Goal: Task Accomplishment & Management: Manage account settings

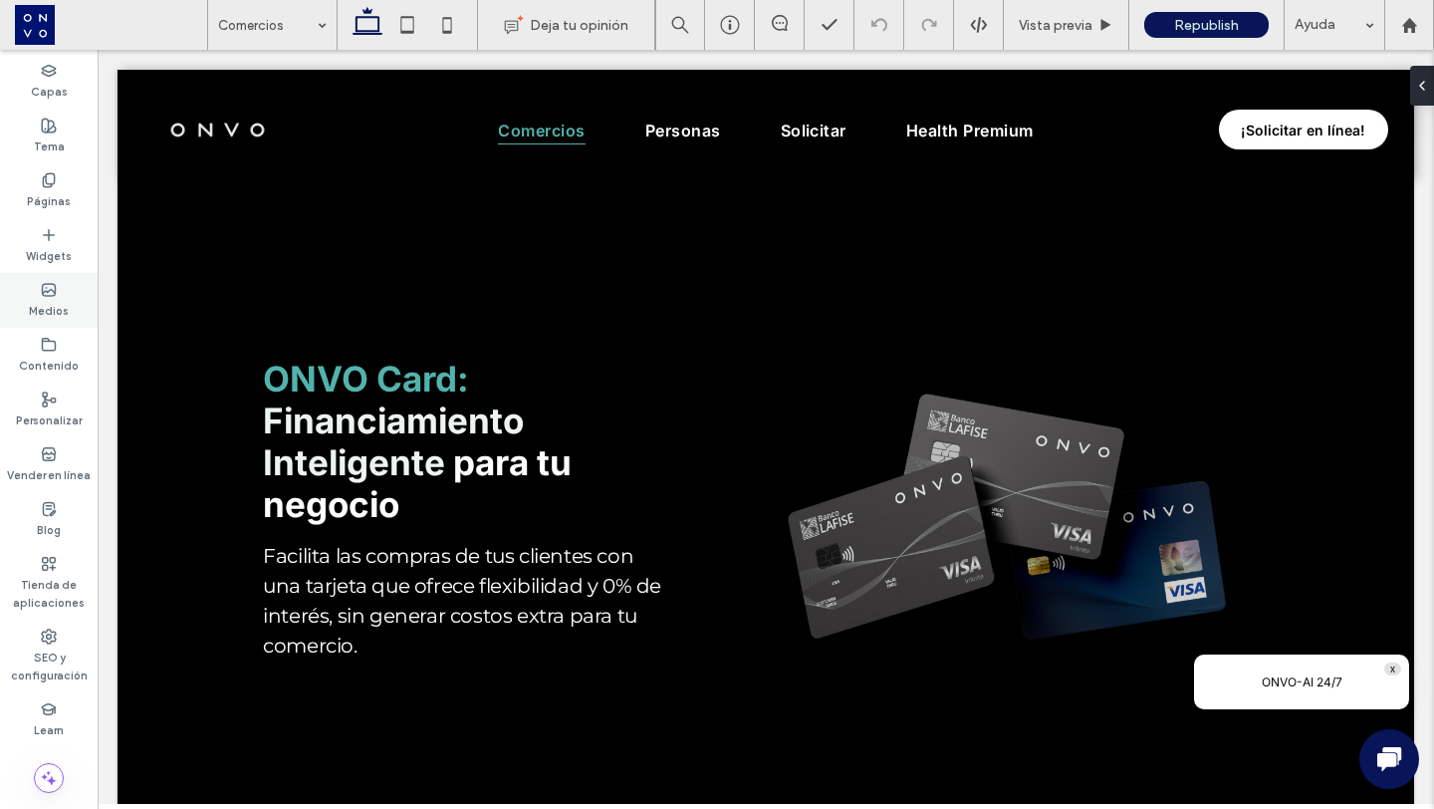
click at [41, 298] on label "Medios" at bounding box center [49, 309] width 40 height 22
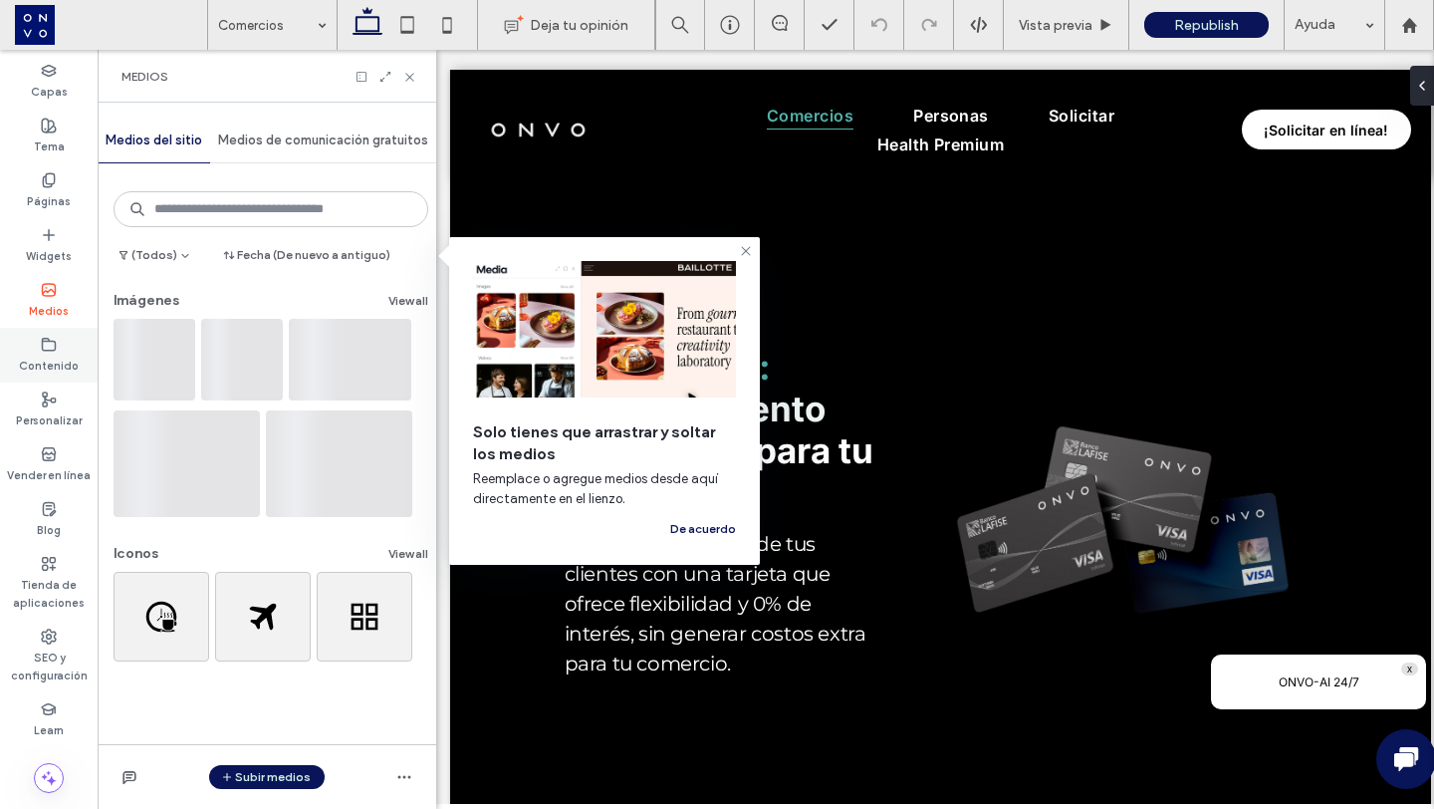
click at [51, 360] on label "Contenido" at bounding box center [49, 364] width 60 height 22
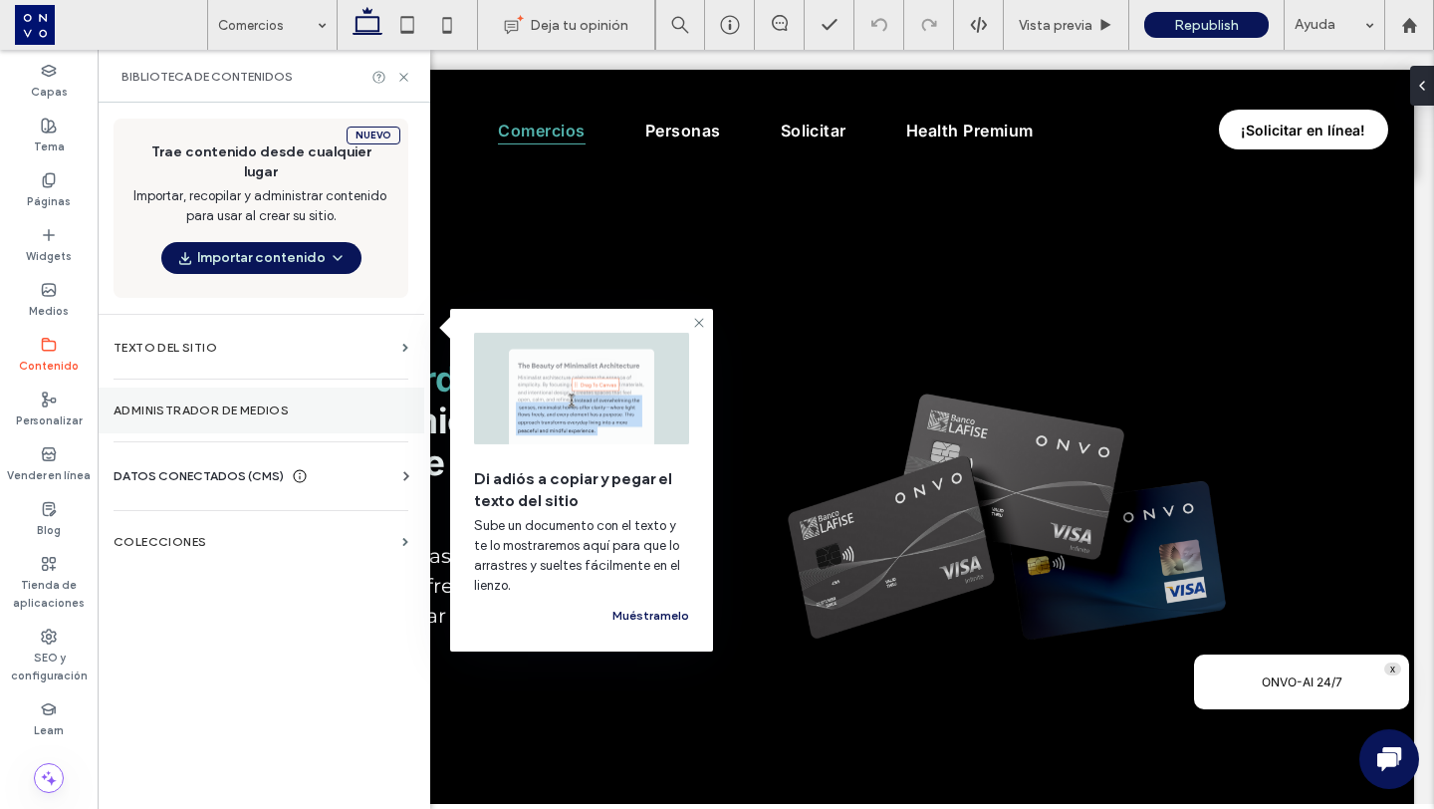
click at [159, 403] on label "Administrador de medios" at bounding box center [261, 410] width 295 height 14
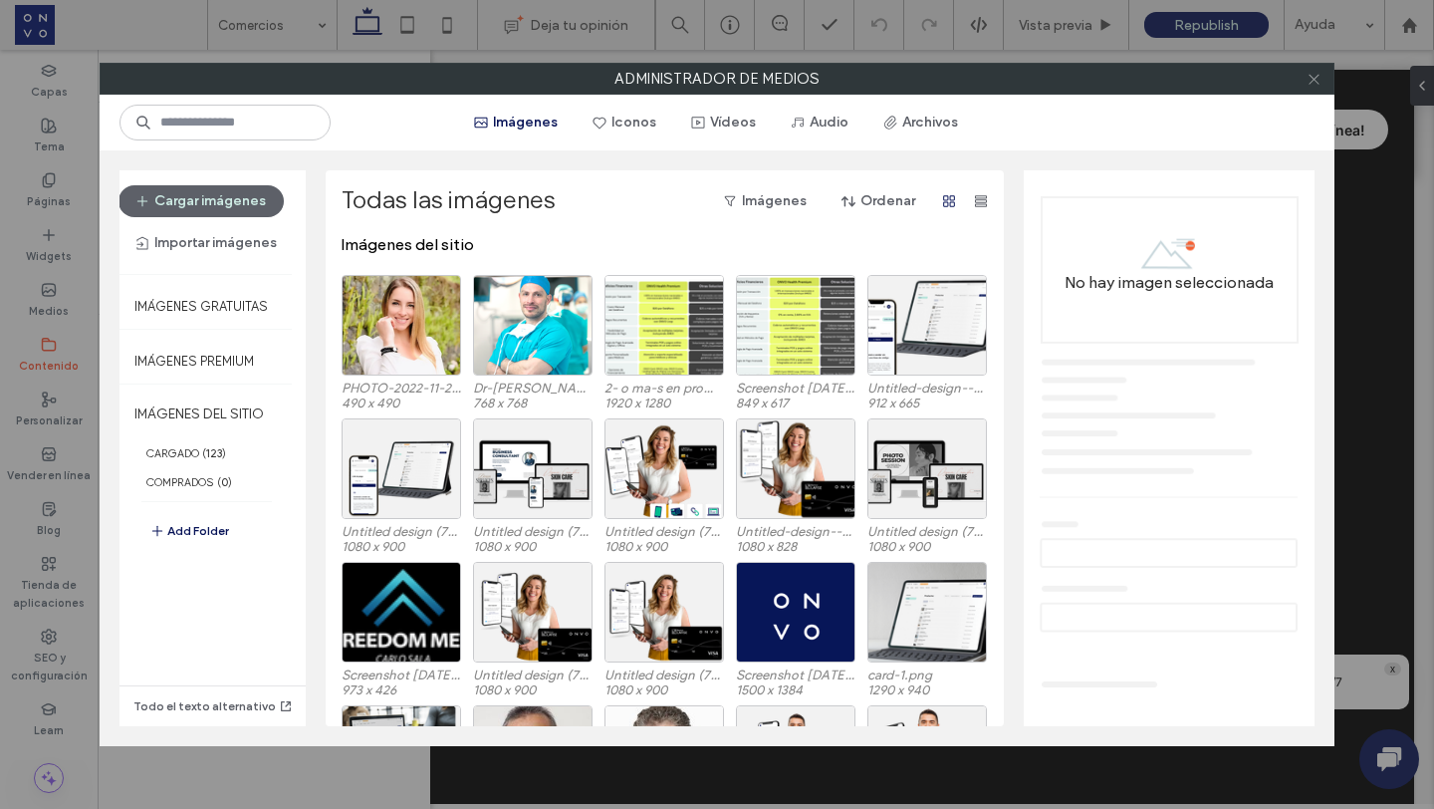
click at [1307, 76] on icon at bounding box center [1314, 79] width 15 height 15
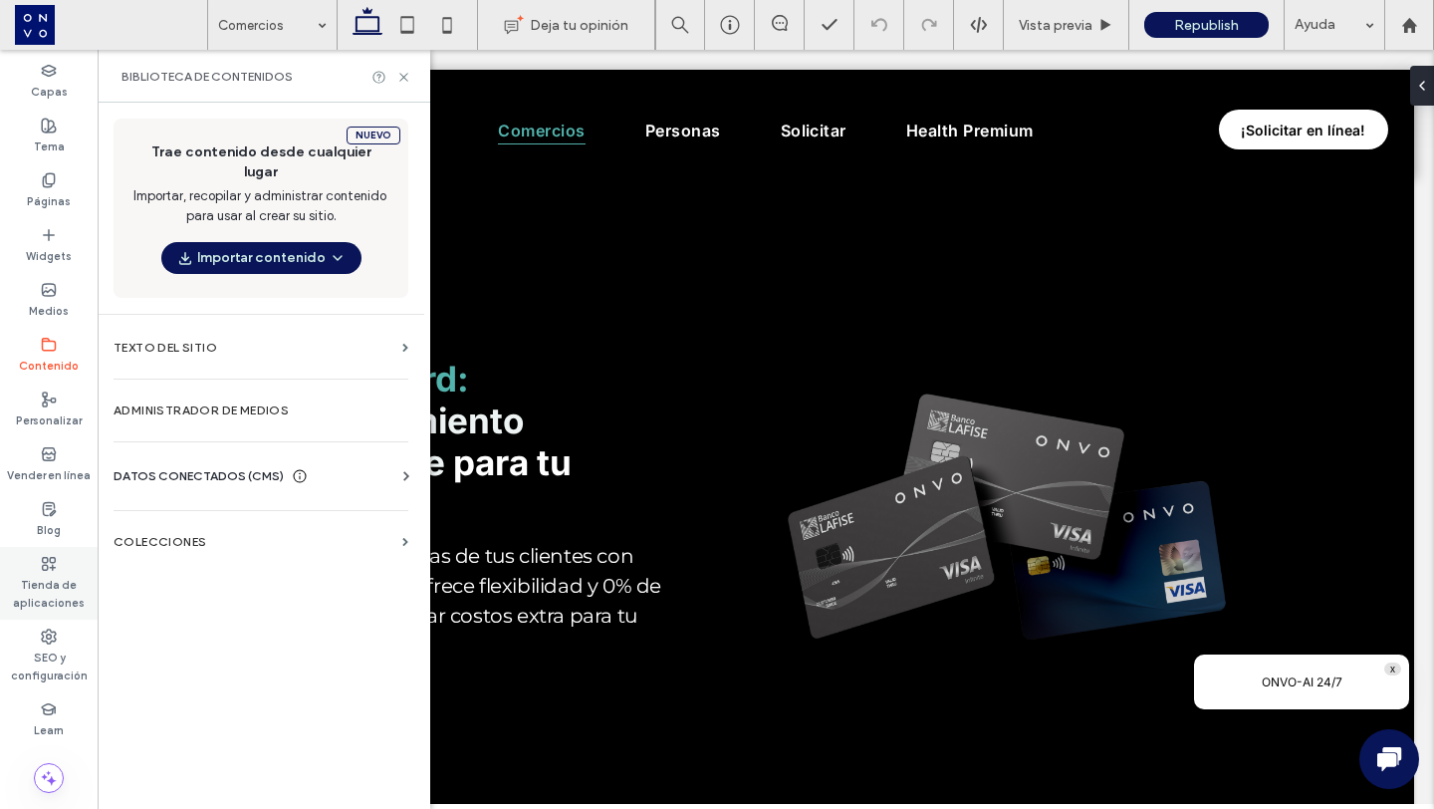
click at [47, 581] on label "Tienda de aplicaciones" at bounding box center [49, 592] width 98 height 40
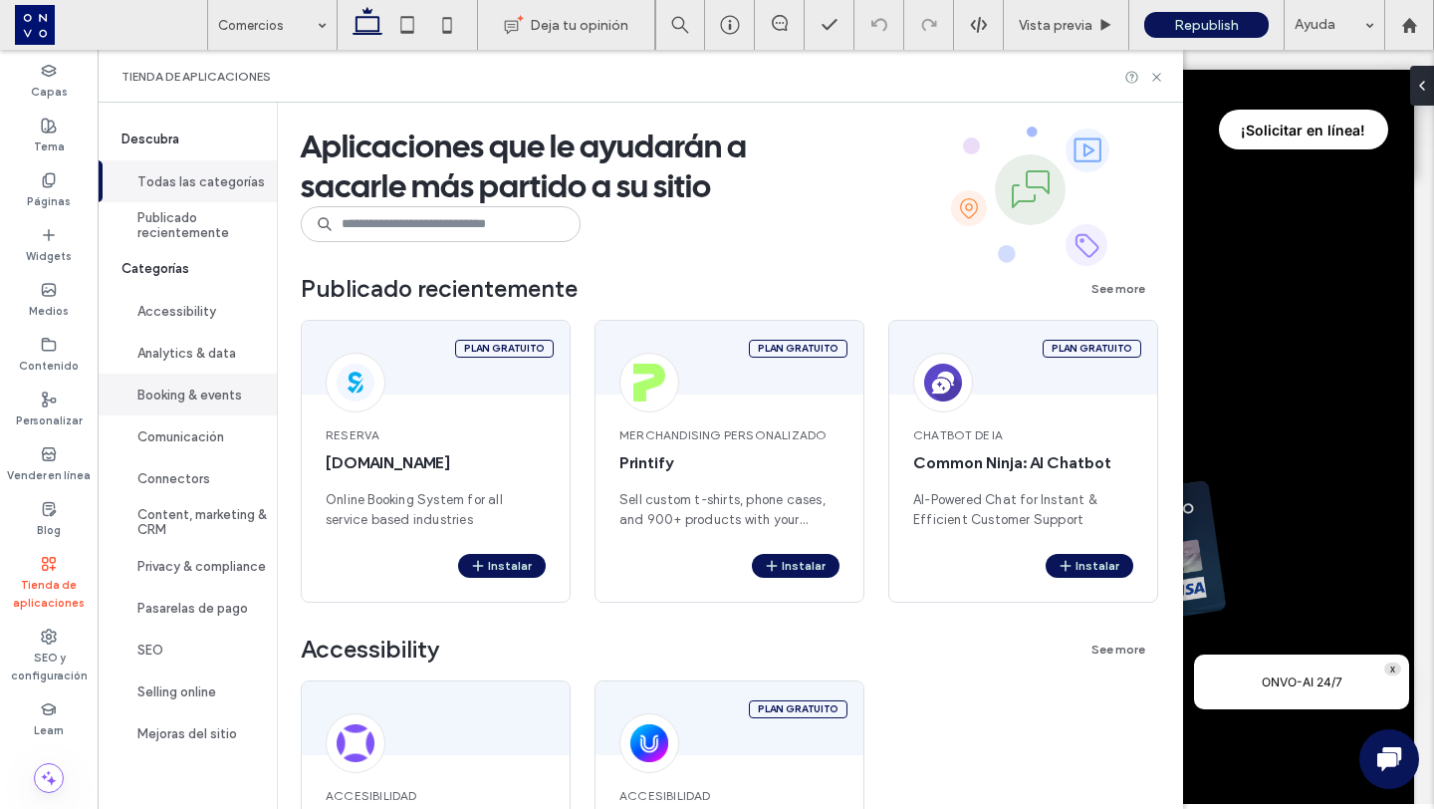
click at [184, 396] on button "Booking & events" at bounding box center [187, 395] width 179 height 42
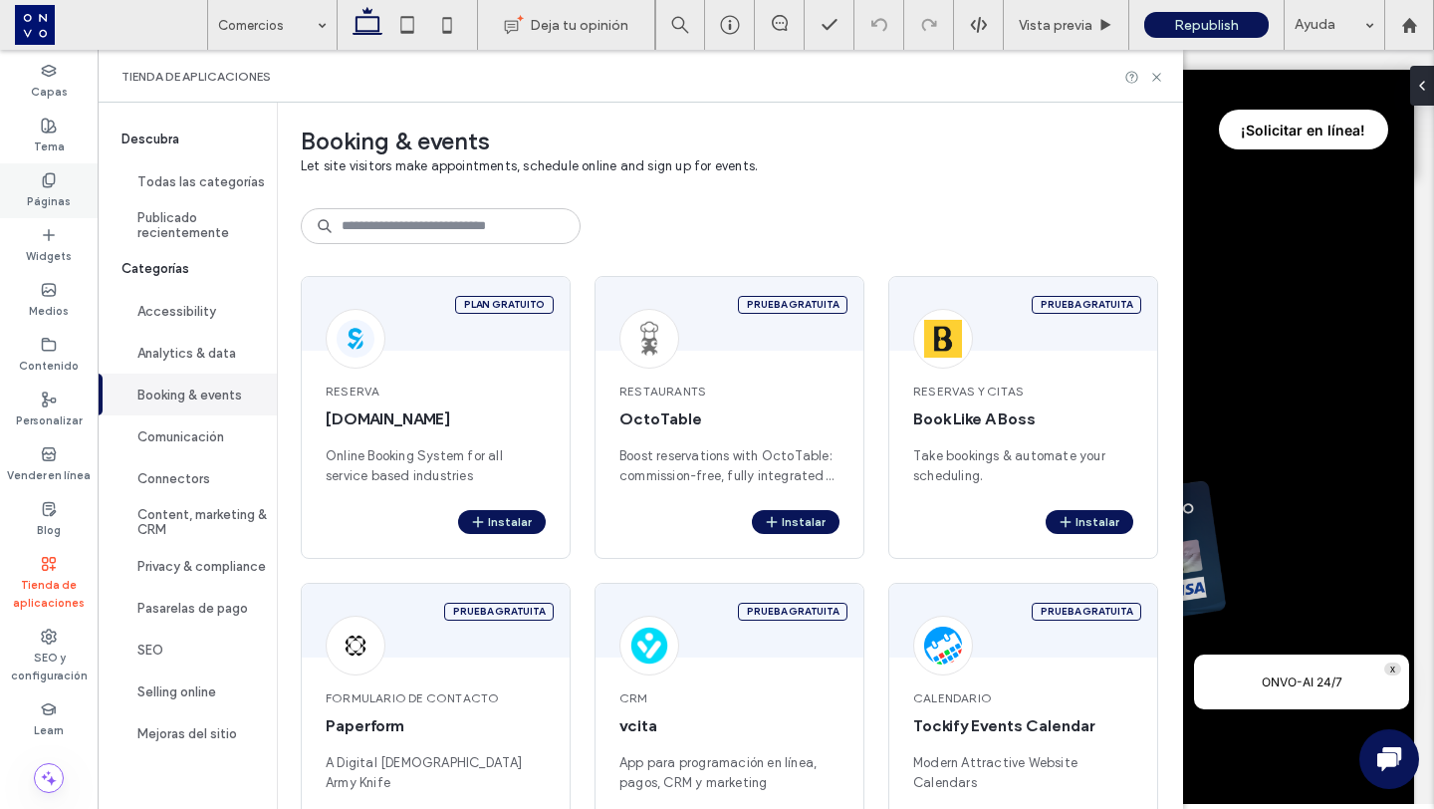
click at [52, 182] on use at bounding box center [48, 179] width 11 height 13
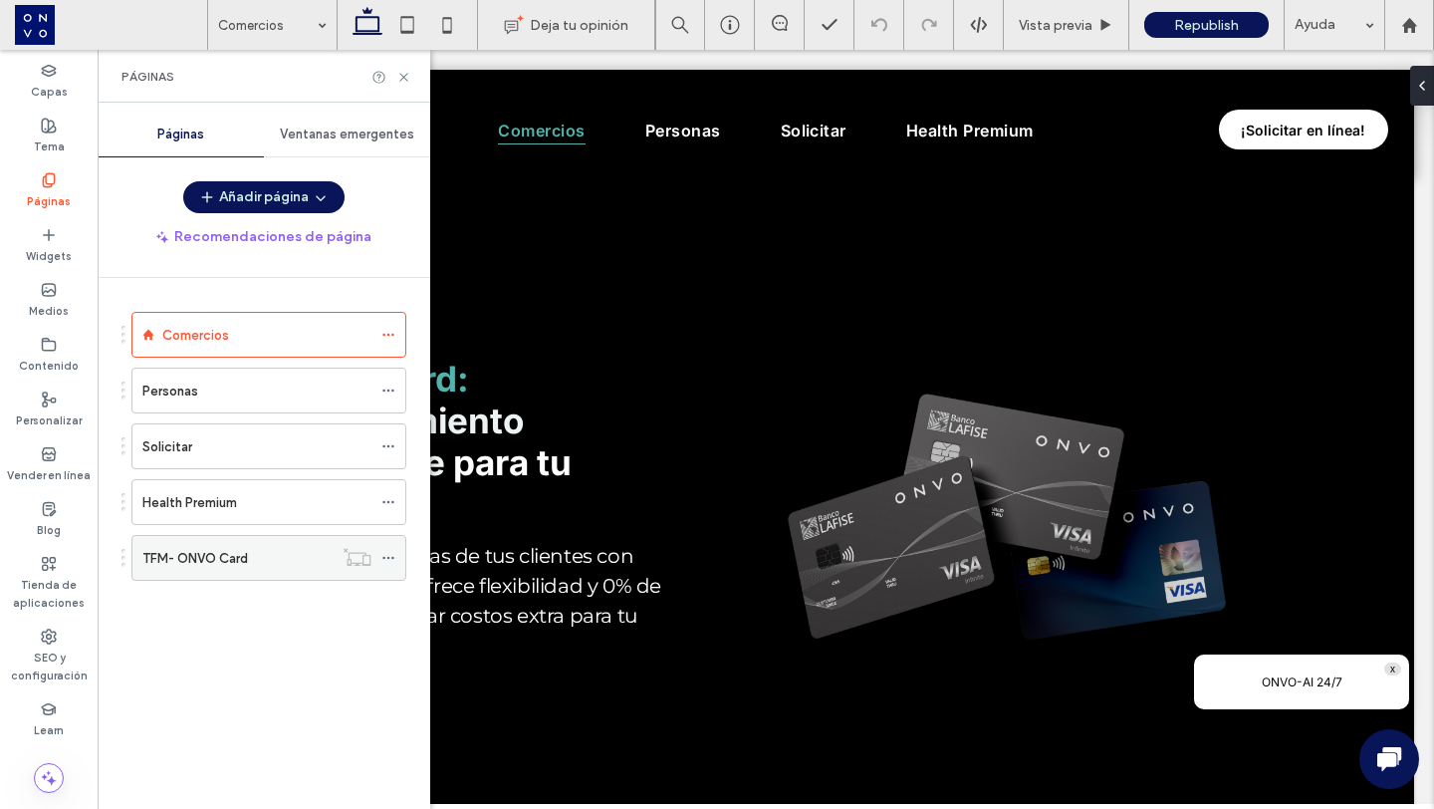
click at [178, 561] on label "TFM- ONVO Card" at bounding box center [195, 558] width 106 height 35
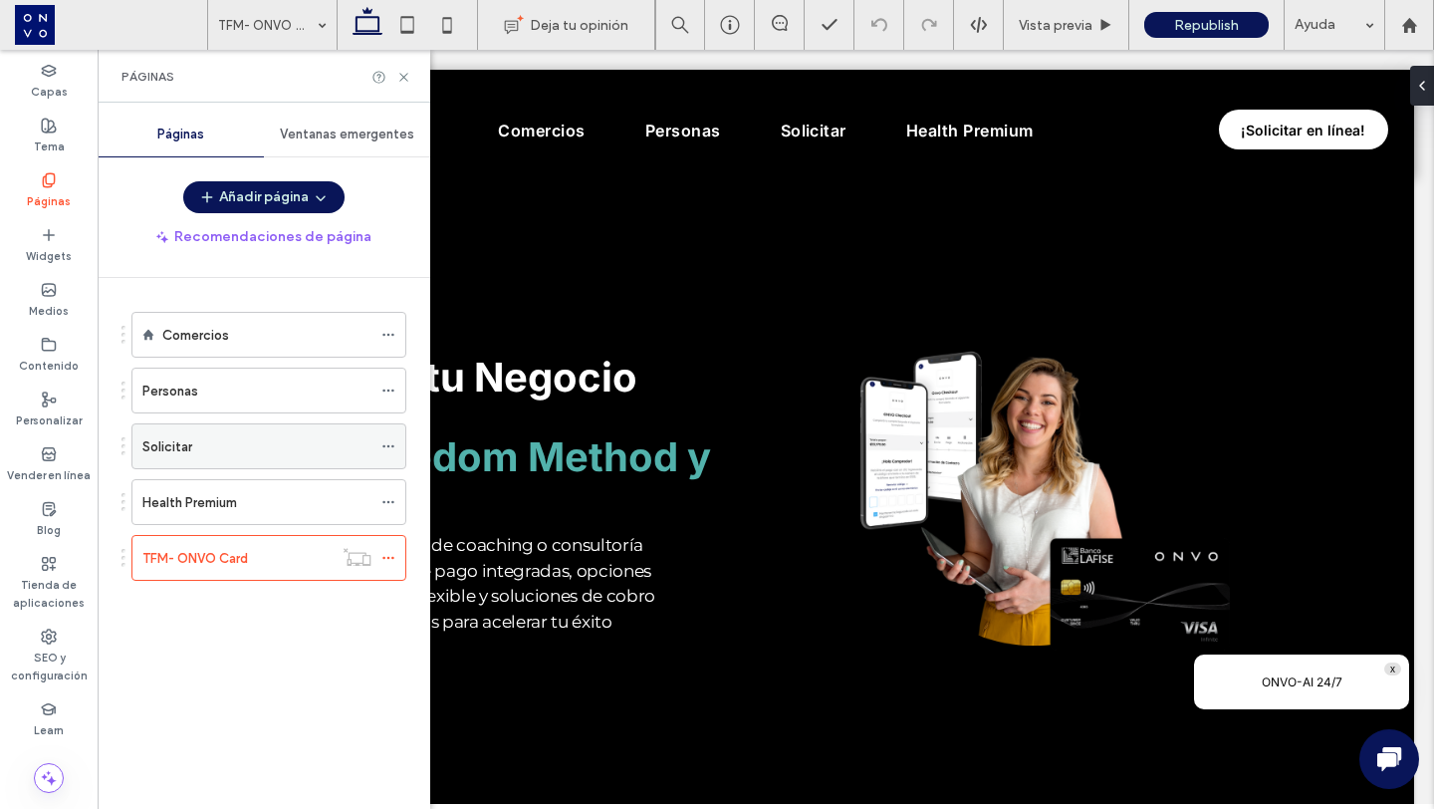
click at [214, 456] on div "Solicitar" at bounding box center [256, 446] width 229 height 21
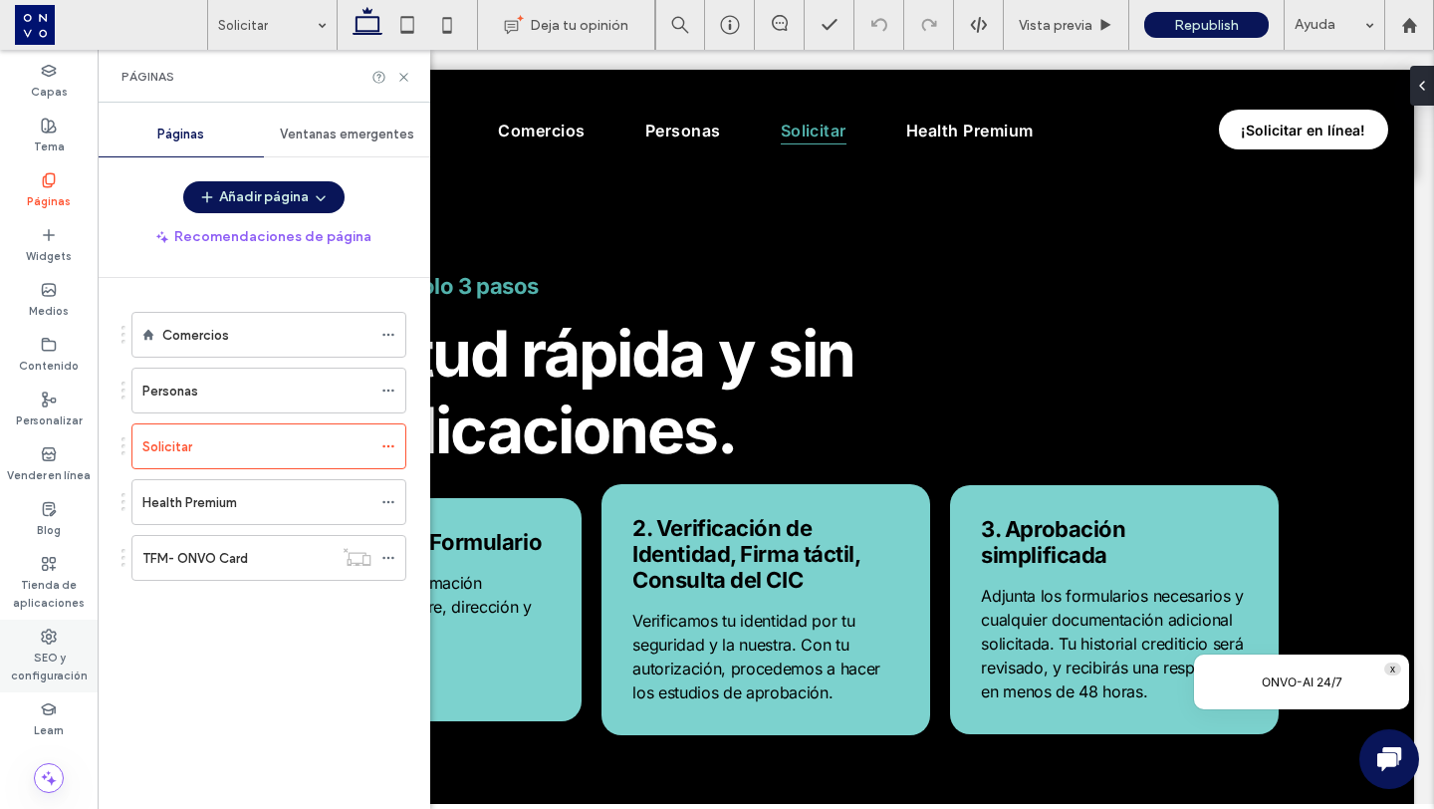
click at [43, 643] on icon at bounding box center [49, 636] width 16 height 16
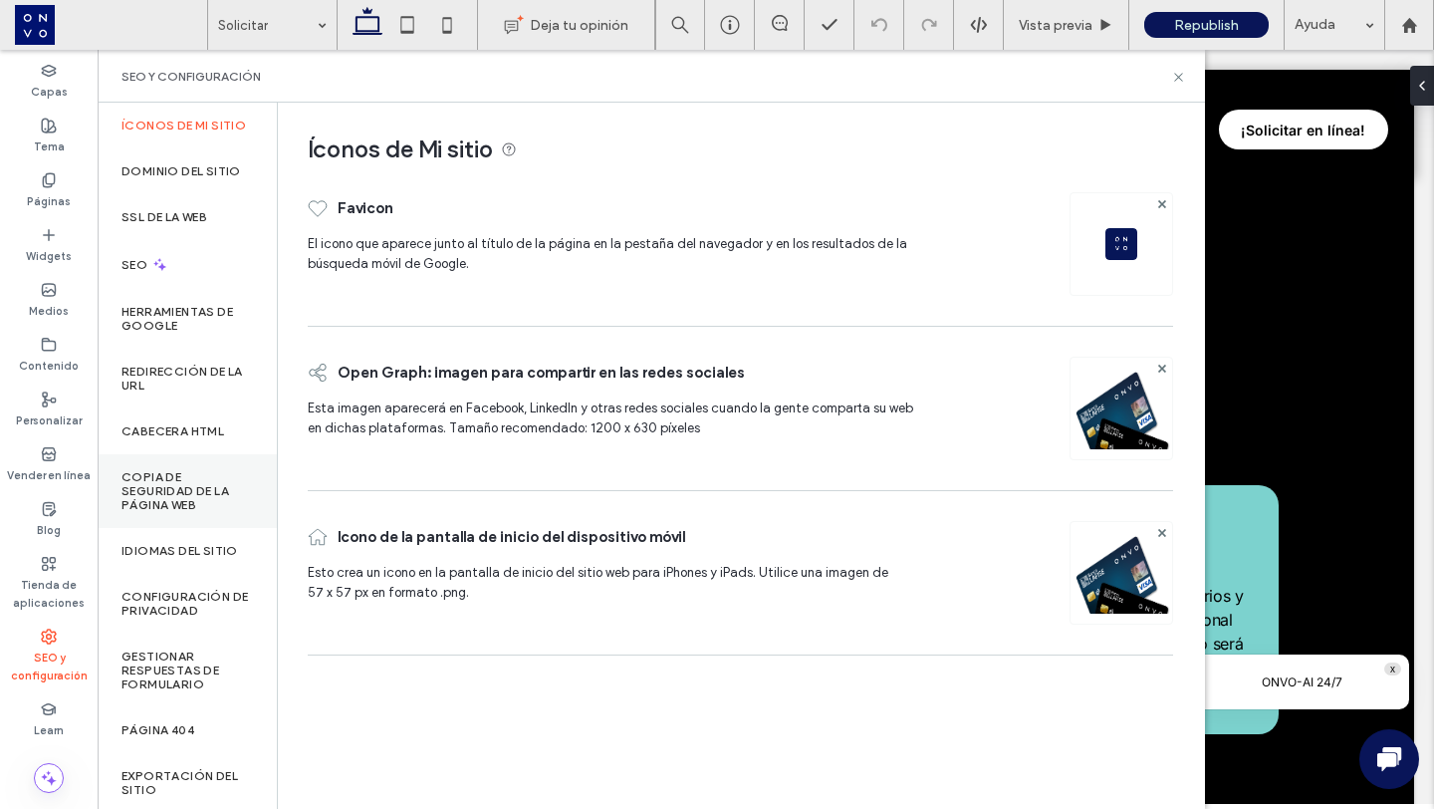
scroll to position [92, 0]
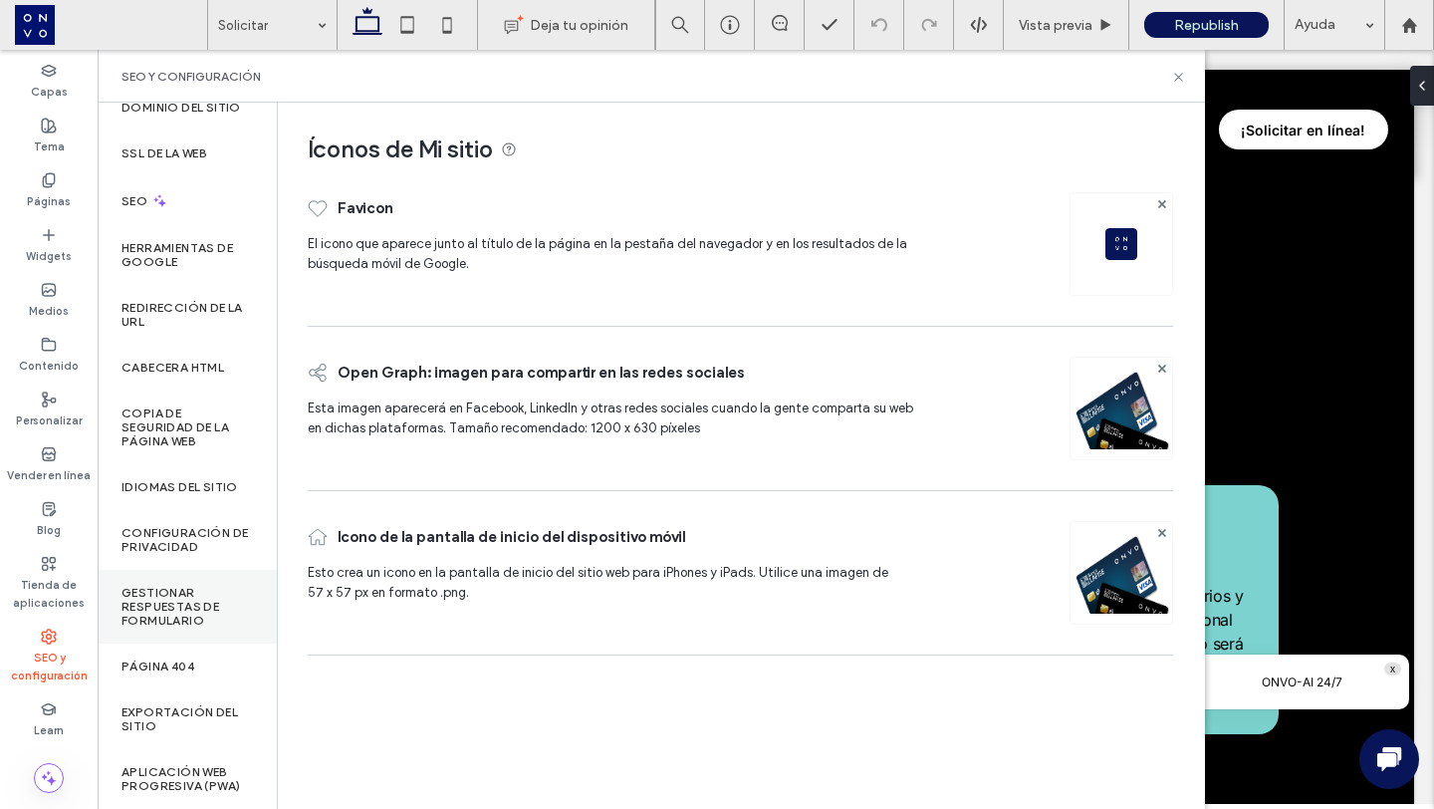
click at [165, 597] on label "Gestionar respuestas de formulario" at bounding box center [187, 607] width 131 height 42
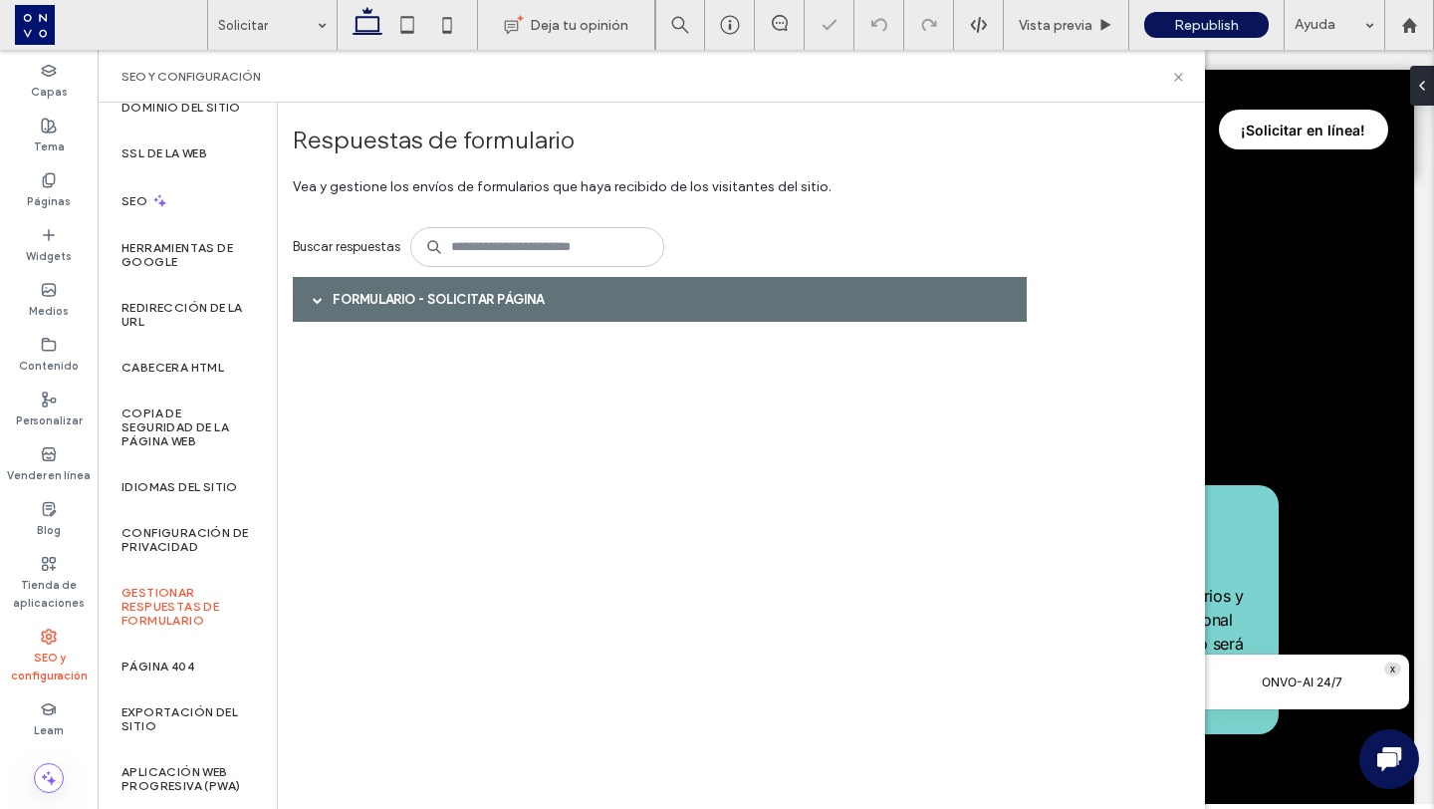
click at [325, 303] on div at bounding box center [318, 299] width 30 height 35
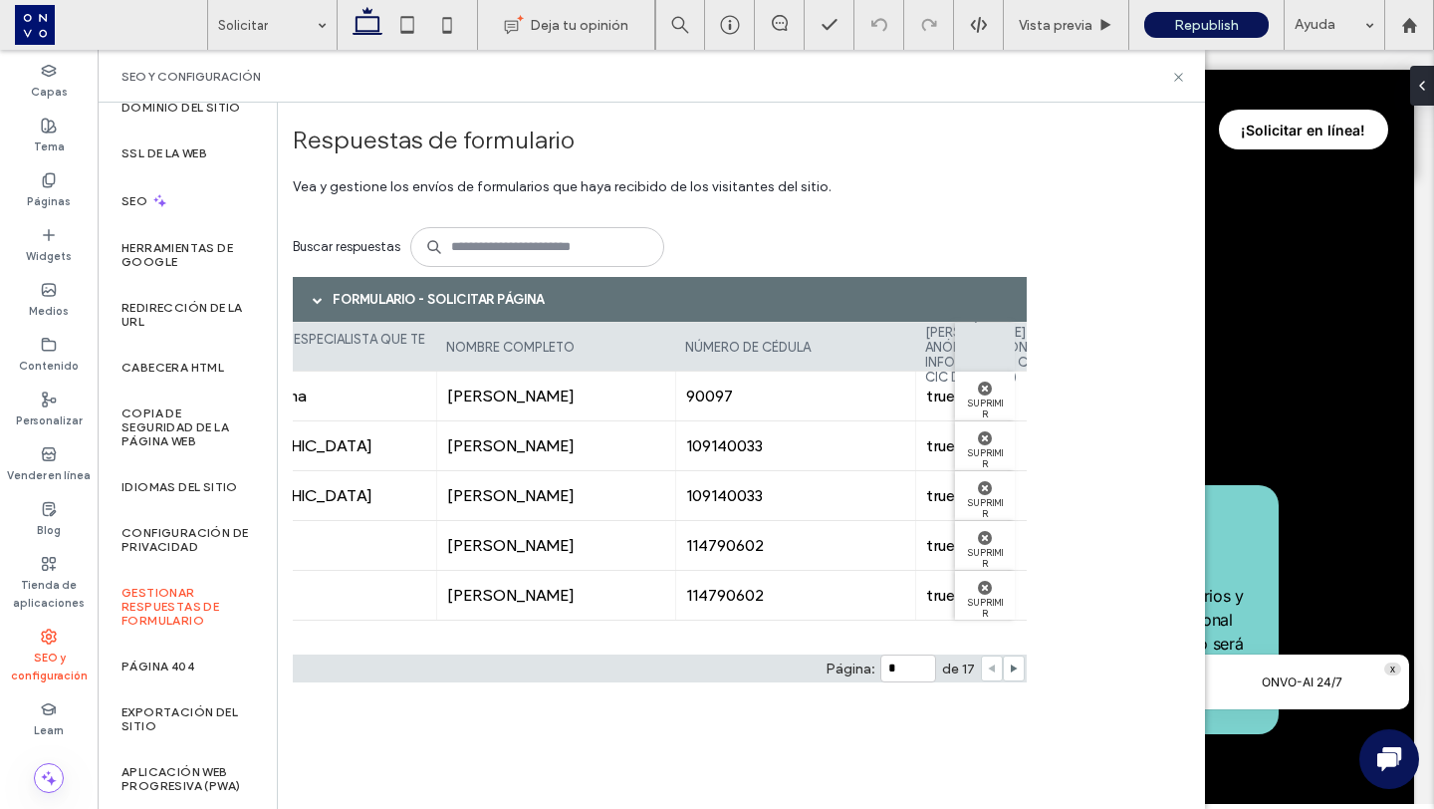
scroll to position [0, 1261]
click at [700, 393] on span "90097" at bounding box center [785, 395] width 219 height 19
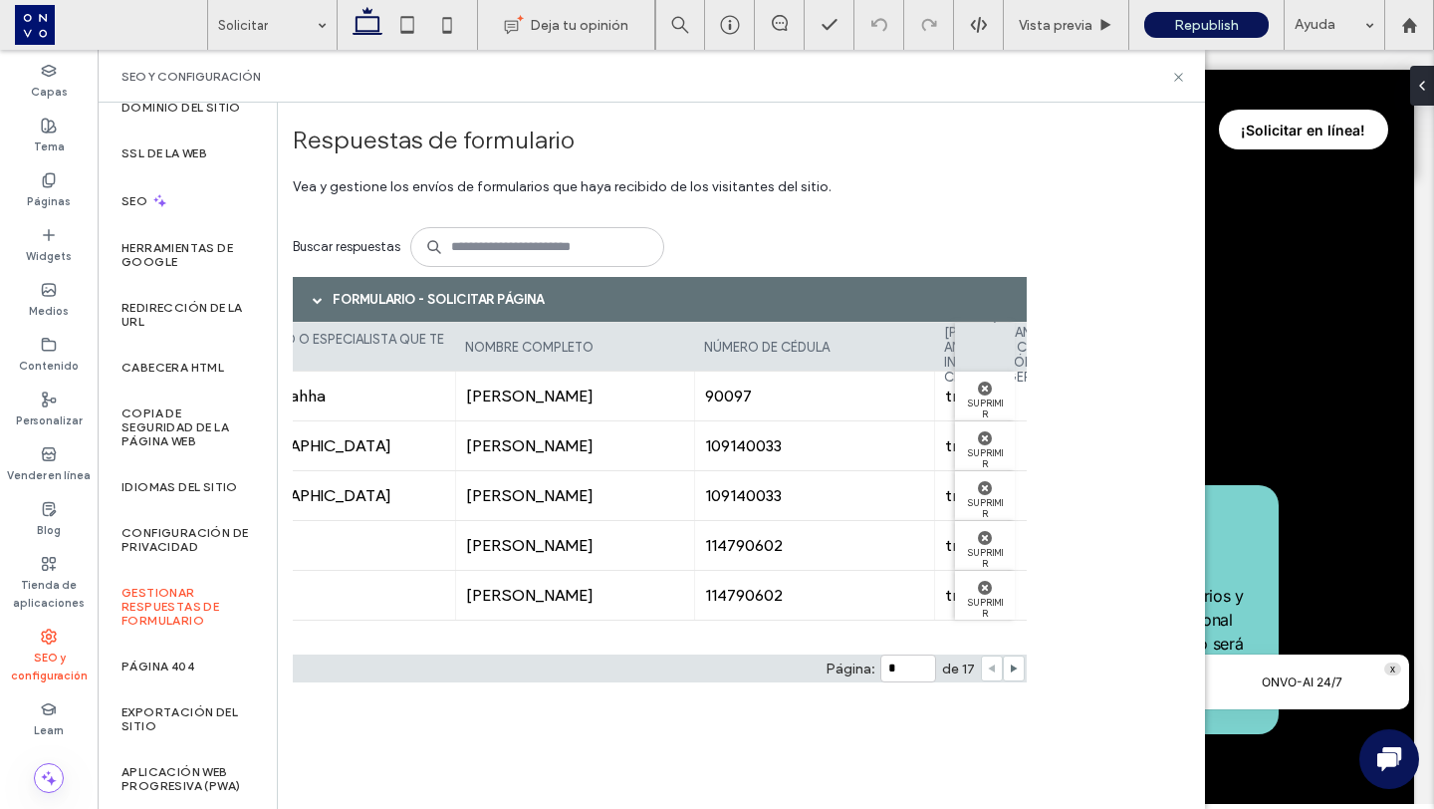
scroll to position [0, 1452]
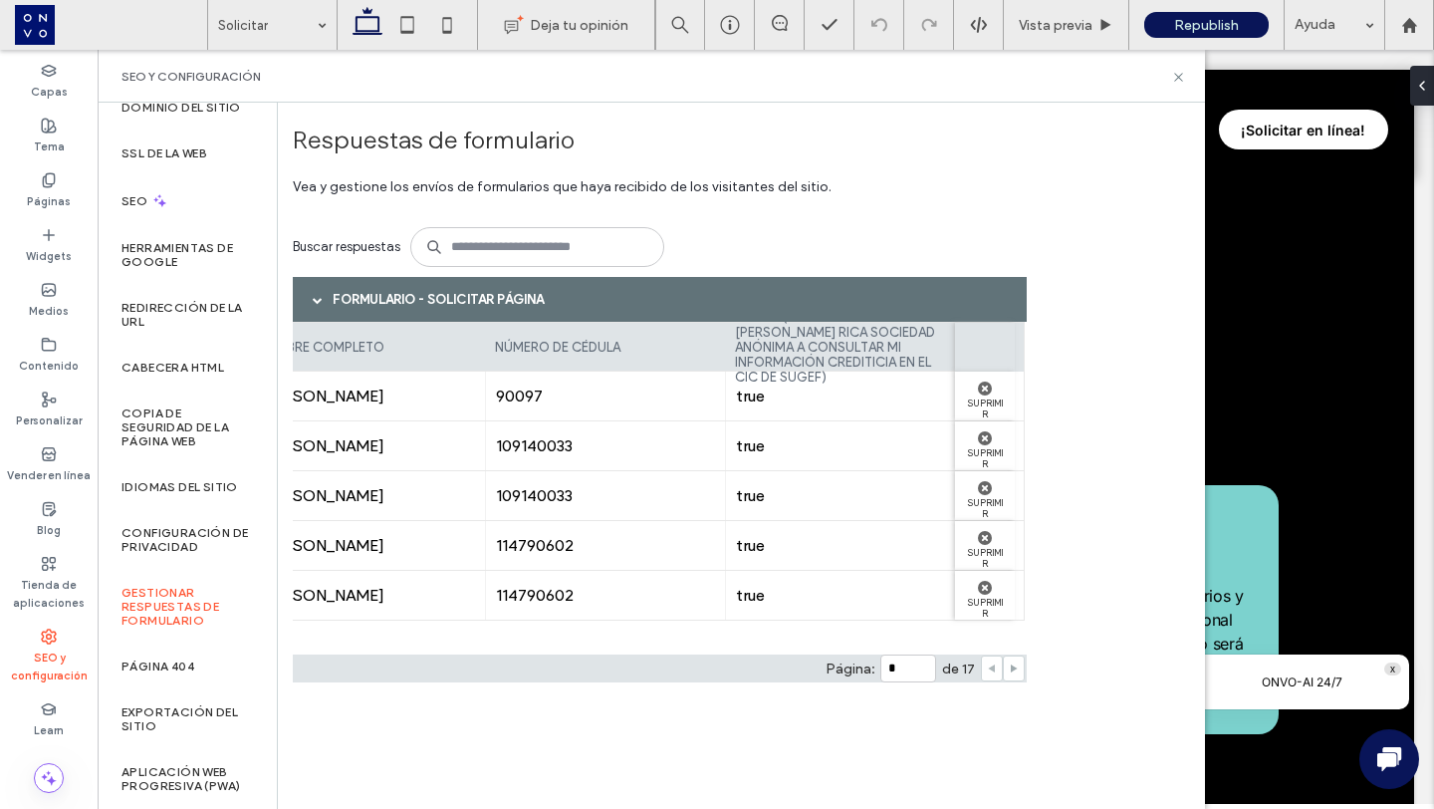
click at [1016, 665] on icon at bounding box center [1014, 668] width 10 height 10
click at [985, 665] on div at bounding box center [992, 668] width 22 height 26
click at [990, 665] on icon at bounding box center [992, 668] width 10 height 10
type input "*"
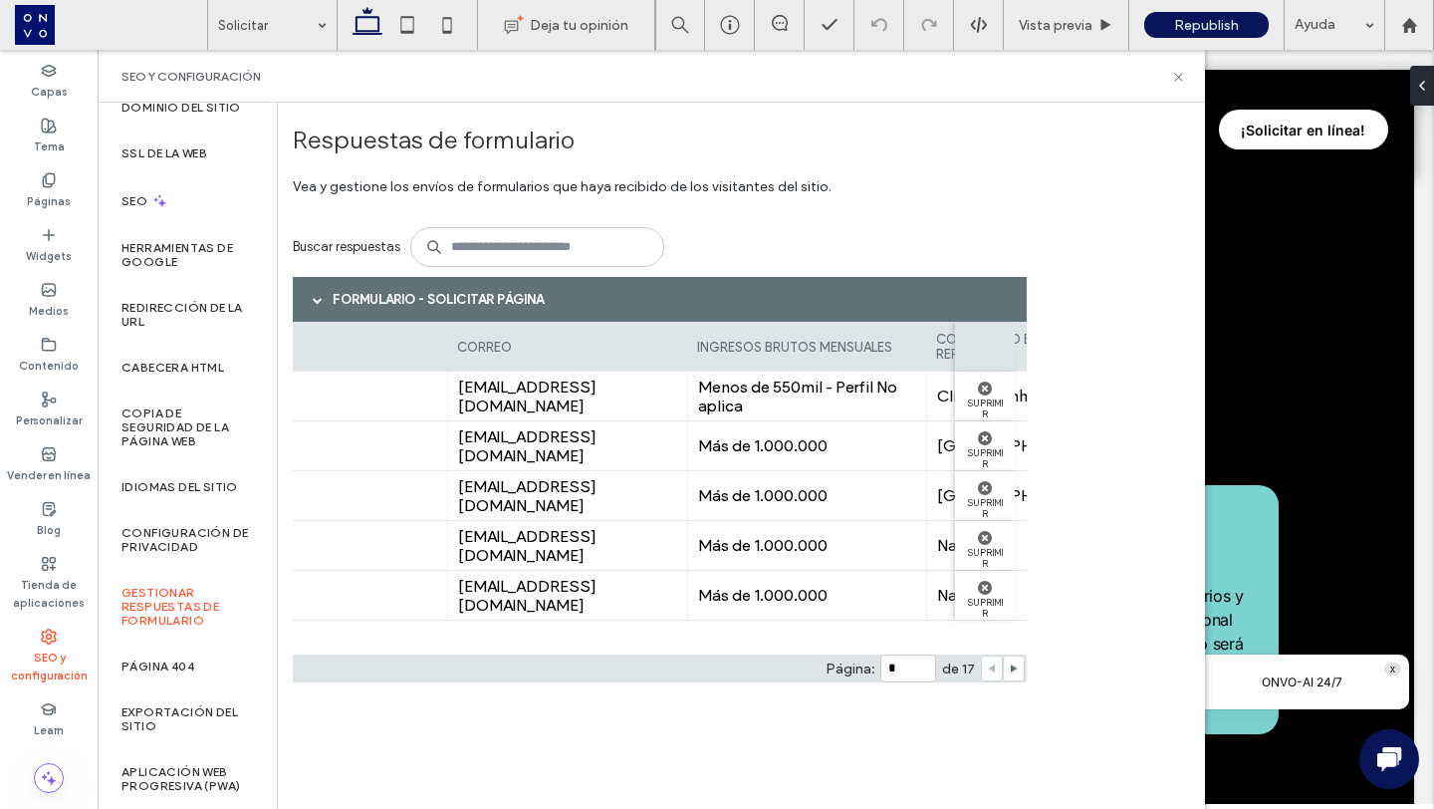
scroll to position [0, 510]
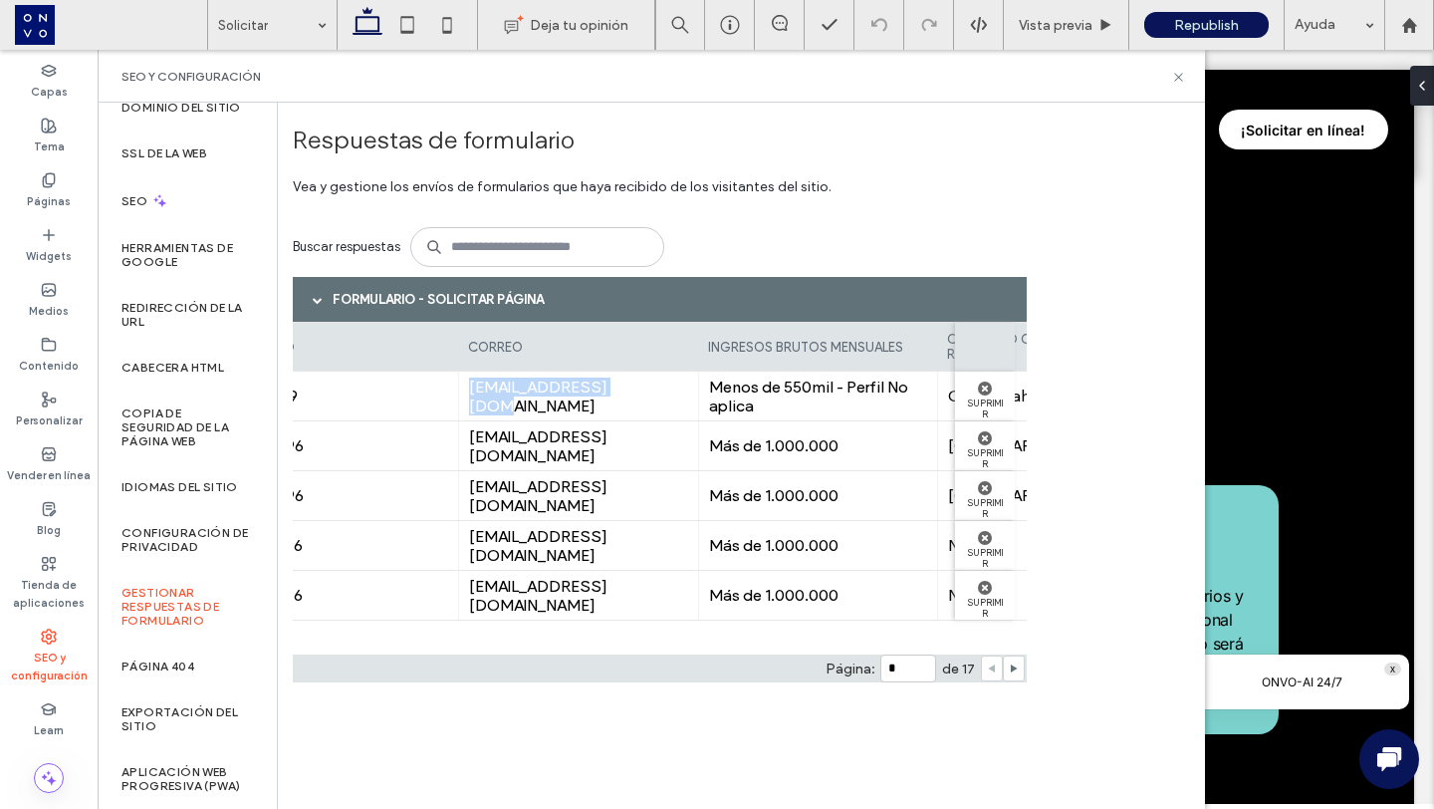
drag, startPoint x: 647, startPoint y: 398, endPoint x: 466, endPoint y: 404, distance: 181.4
click at [465, 404] on div "[EMAIL_ADDRESS][DOMAIN_NAME]" at bounding box center [578, 396] width 240 height 49
copy span "[EMAIL_ADDRESS][DOMAIN_NAME]"
drag, startPoint x: 1184, startPoint y: 75, endPoint x: 1086, endPoint y: 25, distance: 110.5
click at [1184, 75] on icon at bounding box center [1178, 77] width 15 height 15
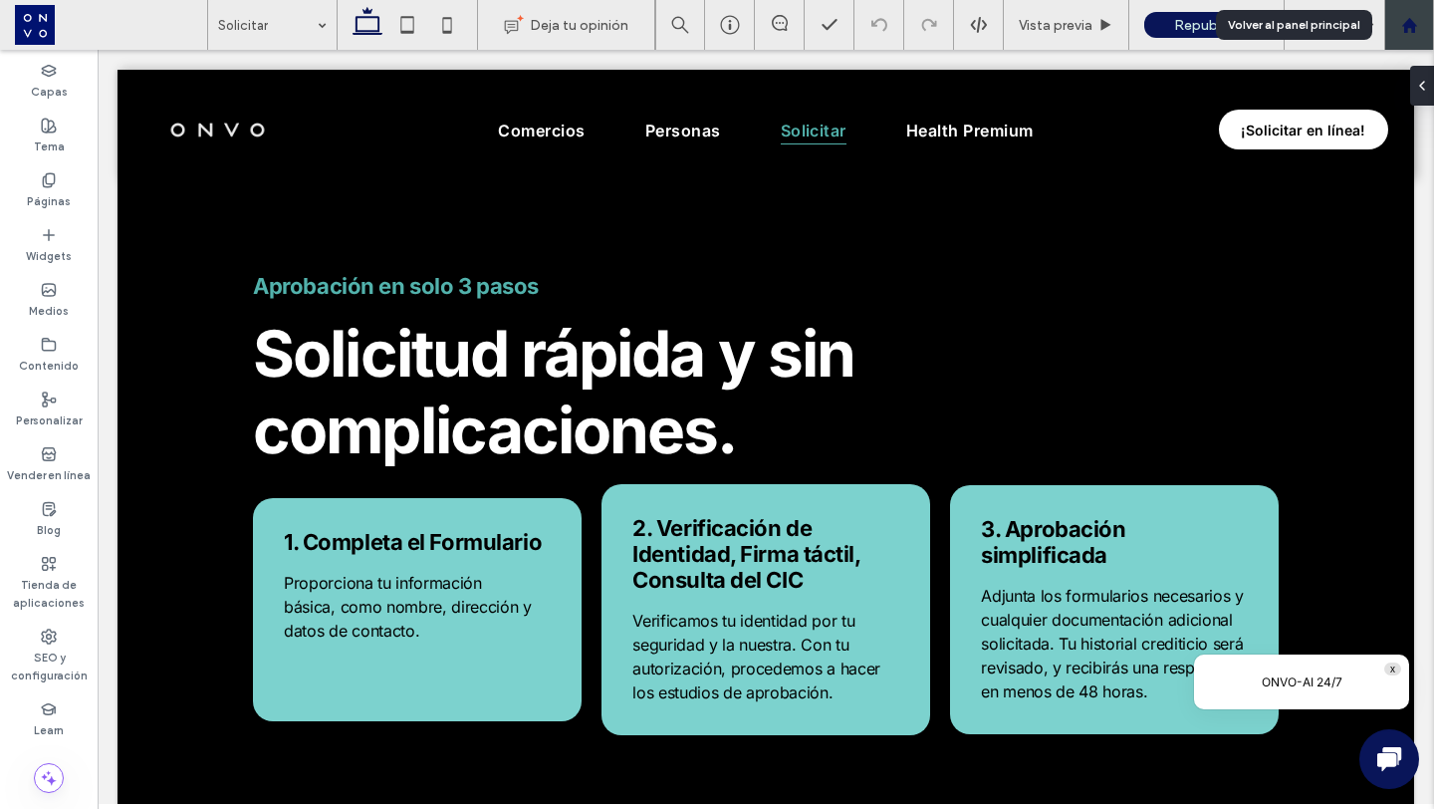
click at [1415, 23] on icon at bounding box center [1409, 25] width 17 height 17
